Goal: Task Accomplishment & Management: Use online tool/utility

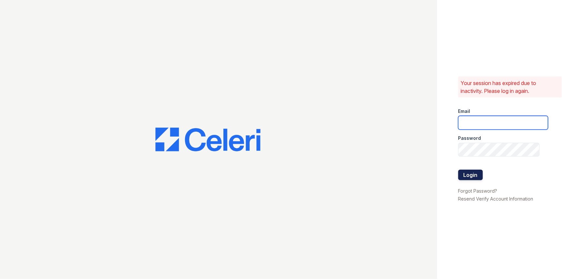
type input "arden2@cafmanagement.com"
click at [464, 176] on button "Login" at bounding box center [470, 175] width 25 height 10
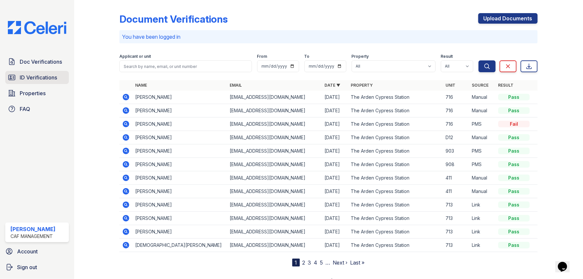
click at [31, 79] on span "ID Verifications" at bounding box center [38, 77] width 37 height 8
